Goal: Information Seeking & Learning: Learn about a topic

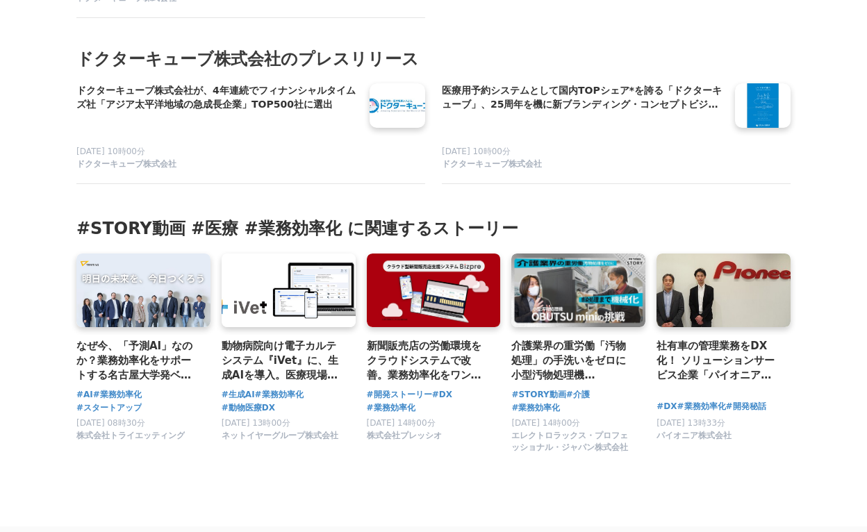
scroll to position [3750, 0]
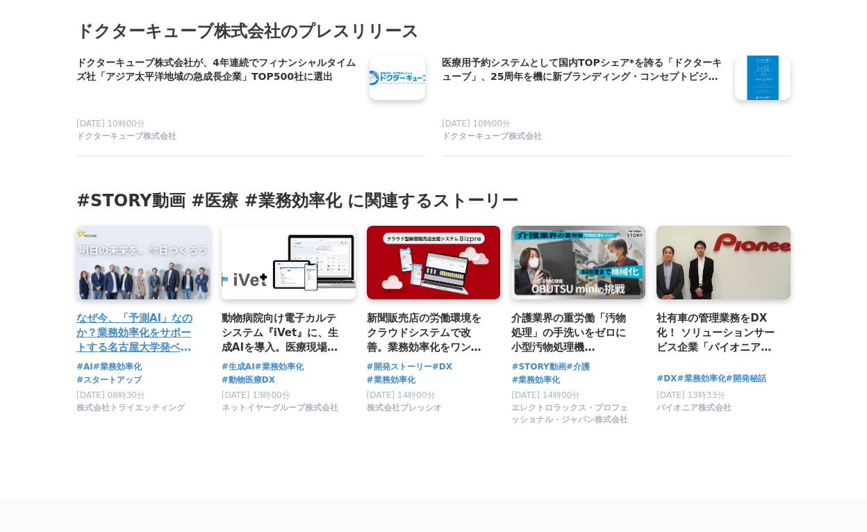
click at [158, 310] on h3 "なぜ今、「予測AI」なのか？業務効率化をサポートする名古屋大学発ベンチャー・トライエッティングが目指す「[DATE]」に迫る" at bounding box center [137, 332] width 123 height 45
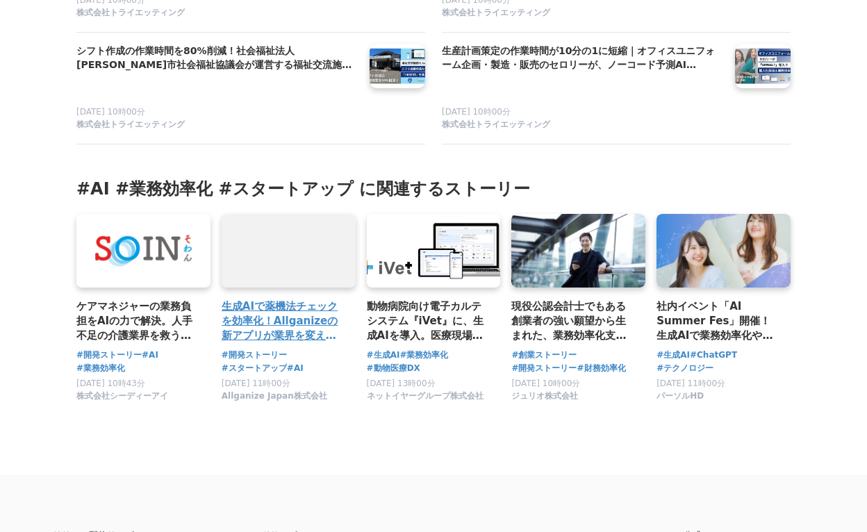
scroll to position [5416, 0]
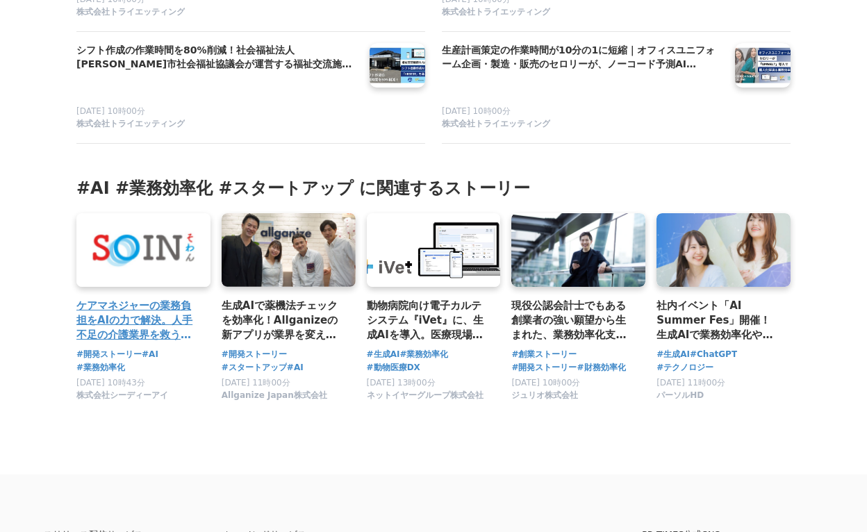
click at [144, 343] on h3 "ケアマネジャーの業務負担をAIの力で解決。人手不足の介護業界を救う、AIケアマネジメント支援システム「SOIN（そわん）」開発秘話" at bounding box center [137, 320] width 123 height 45
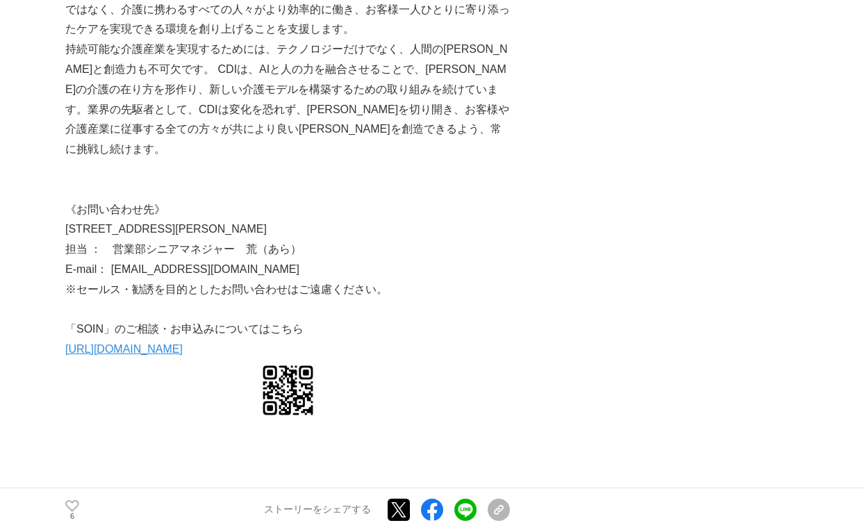
scroll to position [4791, 0]
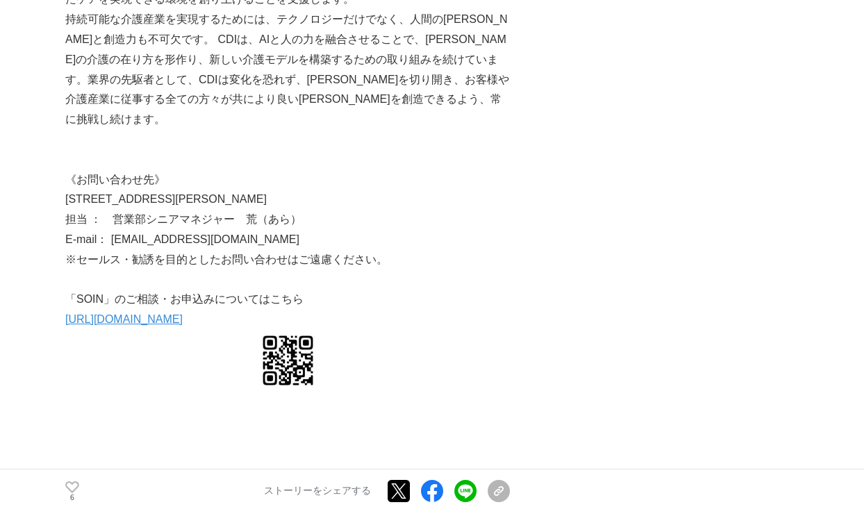
click at [135, 313] on link "[URL][DOMAIN_NAME]" at bounding box center [123, 319] width 117 height 12
click at [124, 313] on link "[URL][DOMAIN_NAME]" at bounding box center [123, 319] width 117 height 12
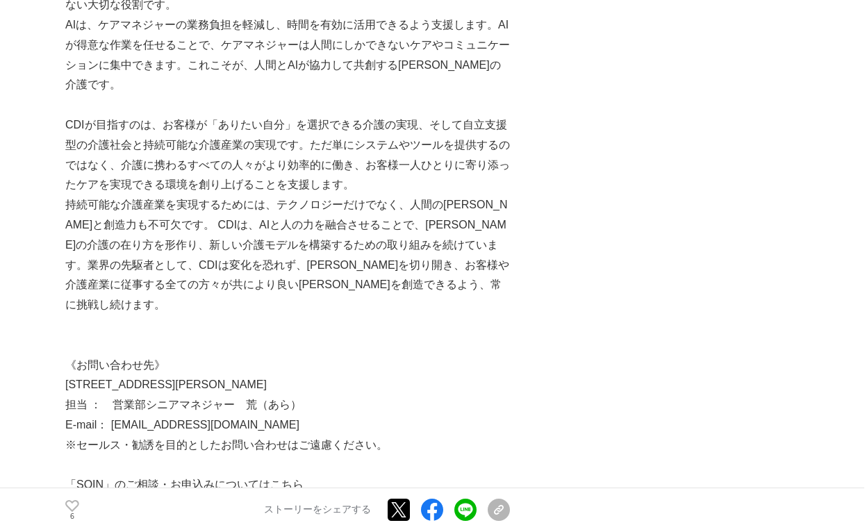
scroll to position [4514, 0]
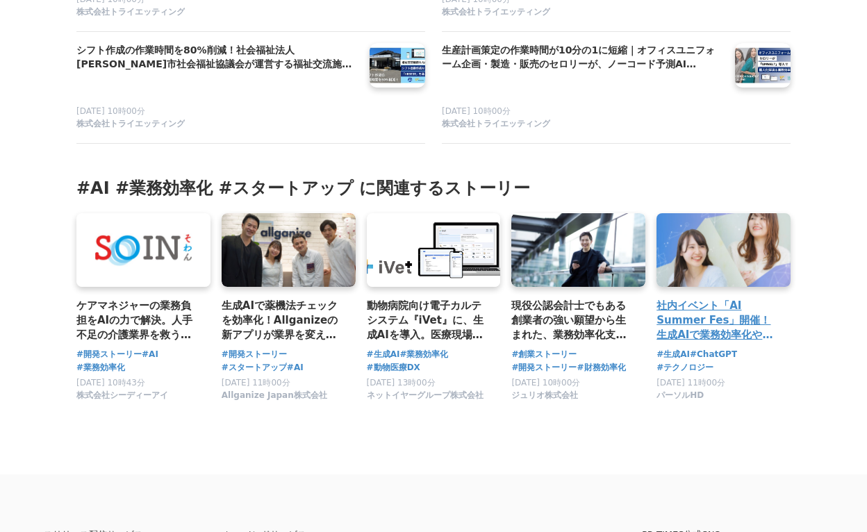
click at [708, 343] on h3 "社内イベント「AI Summer Fes」開催！生成AIで業務効率化や新しいはたらき方にチャレンジ" at bounding box center [717, 320] width 123 height 45
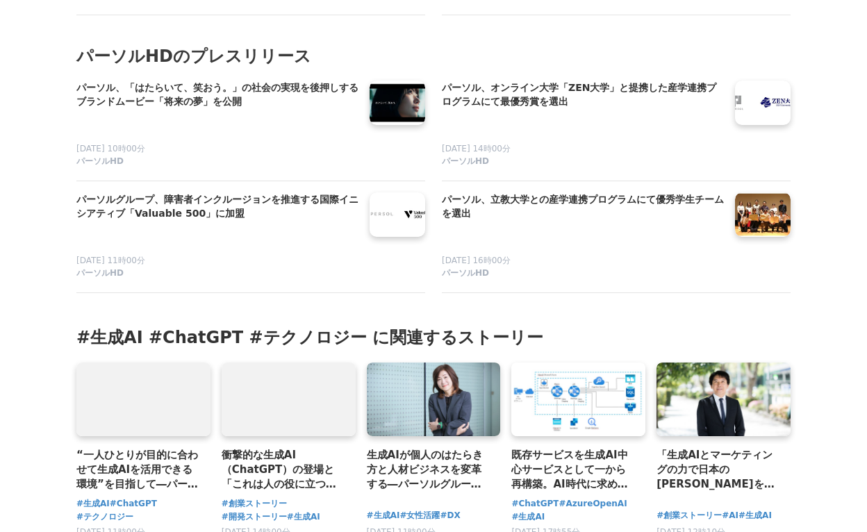
scroll to position [7843, 0]
